Goal: Task Accomplishment & Management: Use online tool/utility

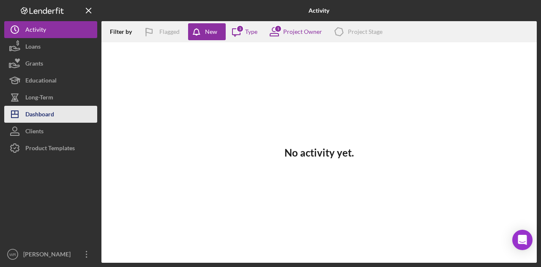
click at [42, 108] on div "Dashboard" at bounding box center [39, 115] width 29 height 19
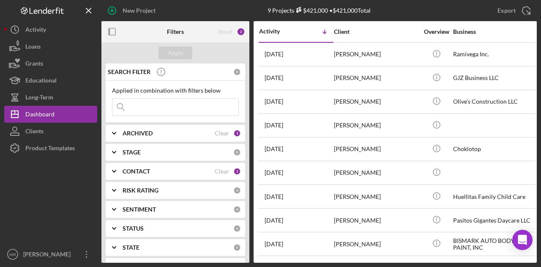
click at [150, 174] on b "CONTACT" at bounding box center [136, 171] width 27 height 7
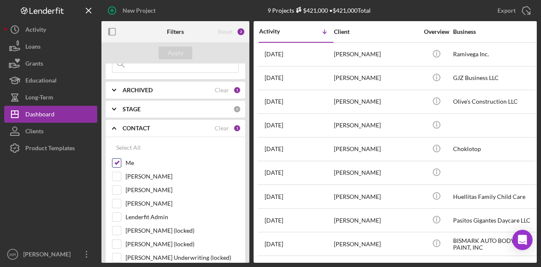
scroll to position [127, 0]
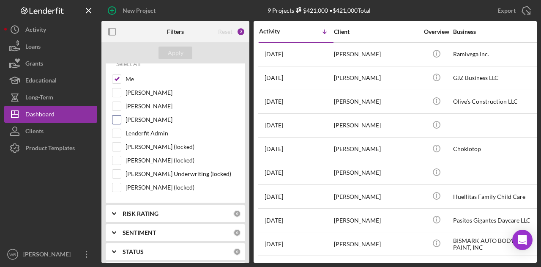
click at [145, 116] on label "Gloria Murillo" at bounding box center [181, 119] width 113 height 8
click at [121, 116] on input "Gloria Murillo" at bounding box center [116, 119] width 8 height 8
click at [174, 47] on div "Apply" at bounding box center [176, 52] width 16 height 13
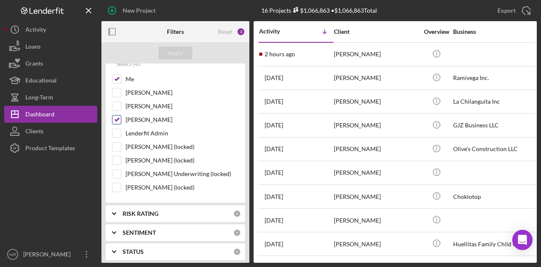
click at [157, 120] on label "Gloria Murillo" at bounding box center [181, 119] width 113 height 8
click at [121, 120] on input "Gloria Murillo" at bounding box center [116, 119] width 8 height 8
checkbox input "false"
click at [182, 53] on div "Apply" at bounding box center [176, 52] width 16 height 13
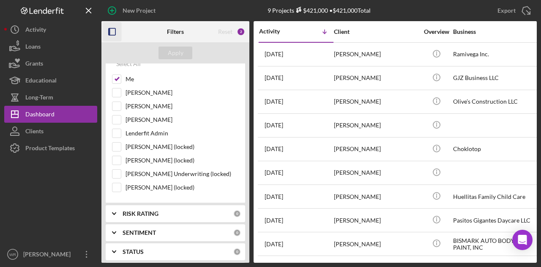
click at [110, 30] on icon "button" at bounding box center [112, 31] width 19 height 19
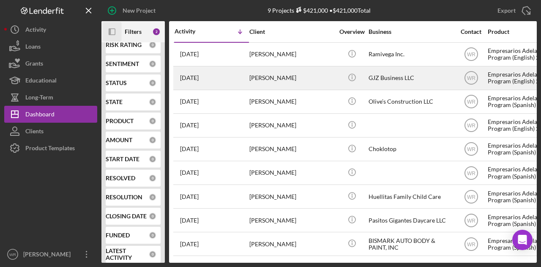
click at [259, 74] on div "[PERSON_NAME]" at bounding box center [291, 78] width 84 height 22
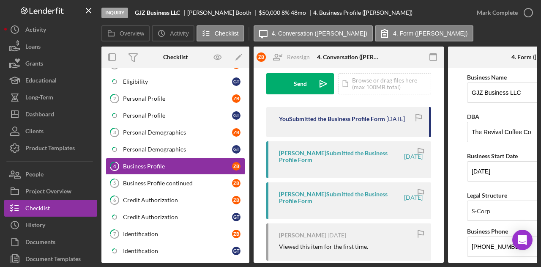
scroll to position [127, 0]
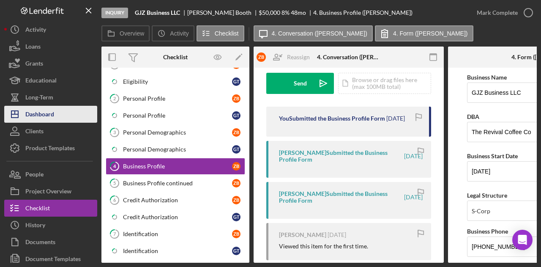
click at [61, 107] on button "Icon/Dashboard Dashboard" at bounding box center [50, 114] width 93 height 17
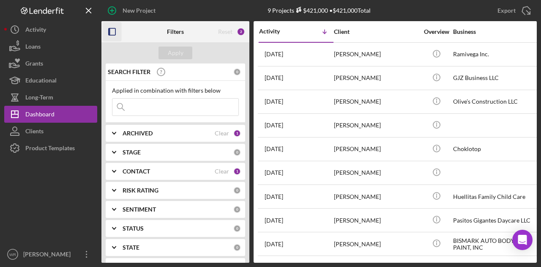
click at [112, 27] on icon "button" at bounding box center [112, 31] width 19 height 19
click at [112, 30] on icon "button" at bounding box center [112, 31] width 19 height 19
